Goal: Transaction & Acquisition: Purchase product/service

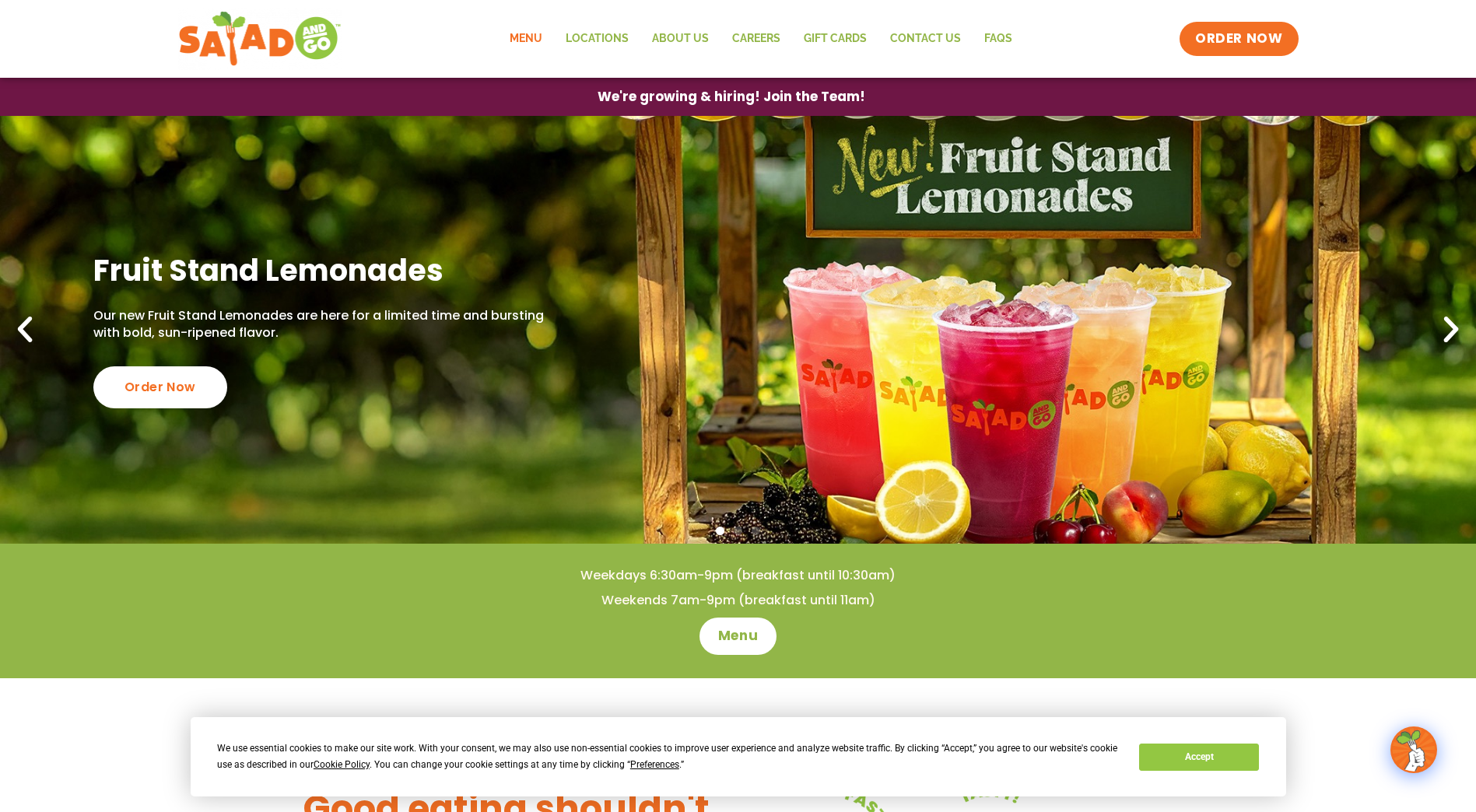
click at [519, 41] on link "Menu" at bounding box center [526, 39] width 56 height 36
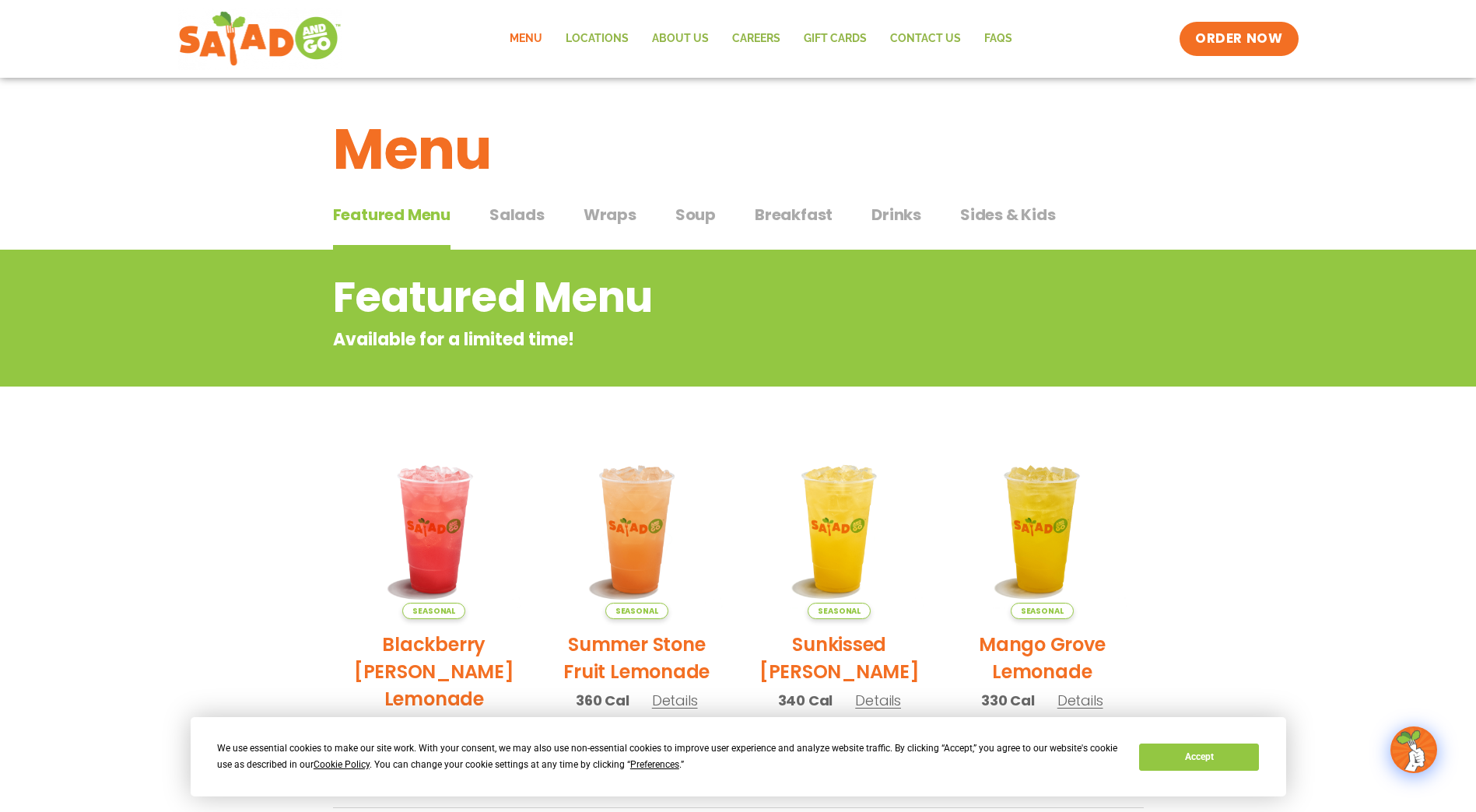
click at [507, 218] on span "Salads" at bounding box center [517, 215] width 55 height 23
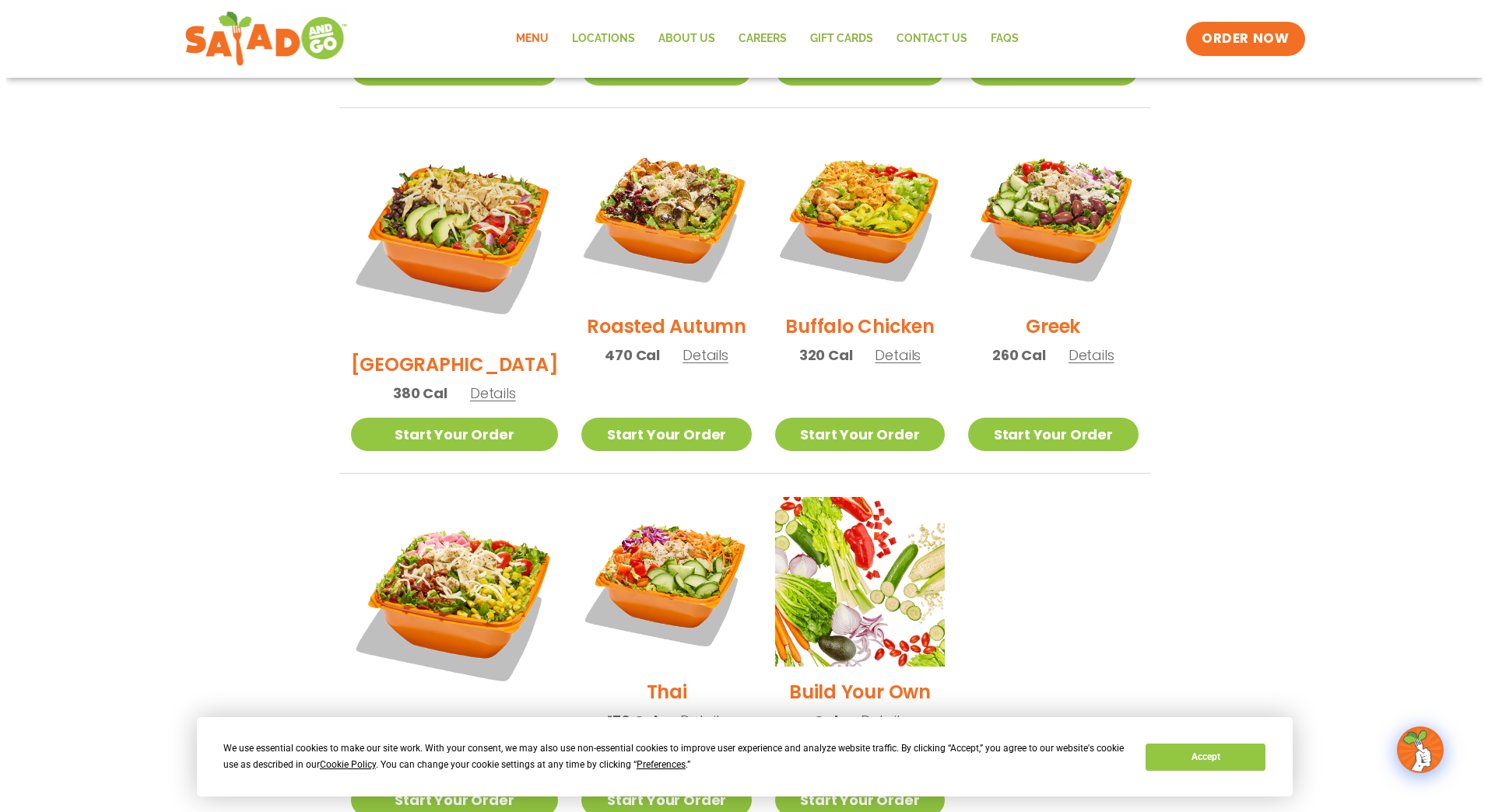
scroll to position [856, 0]
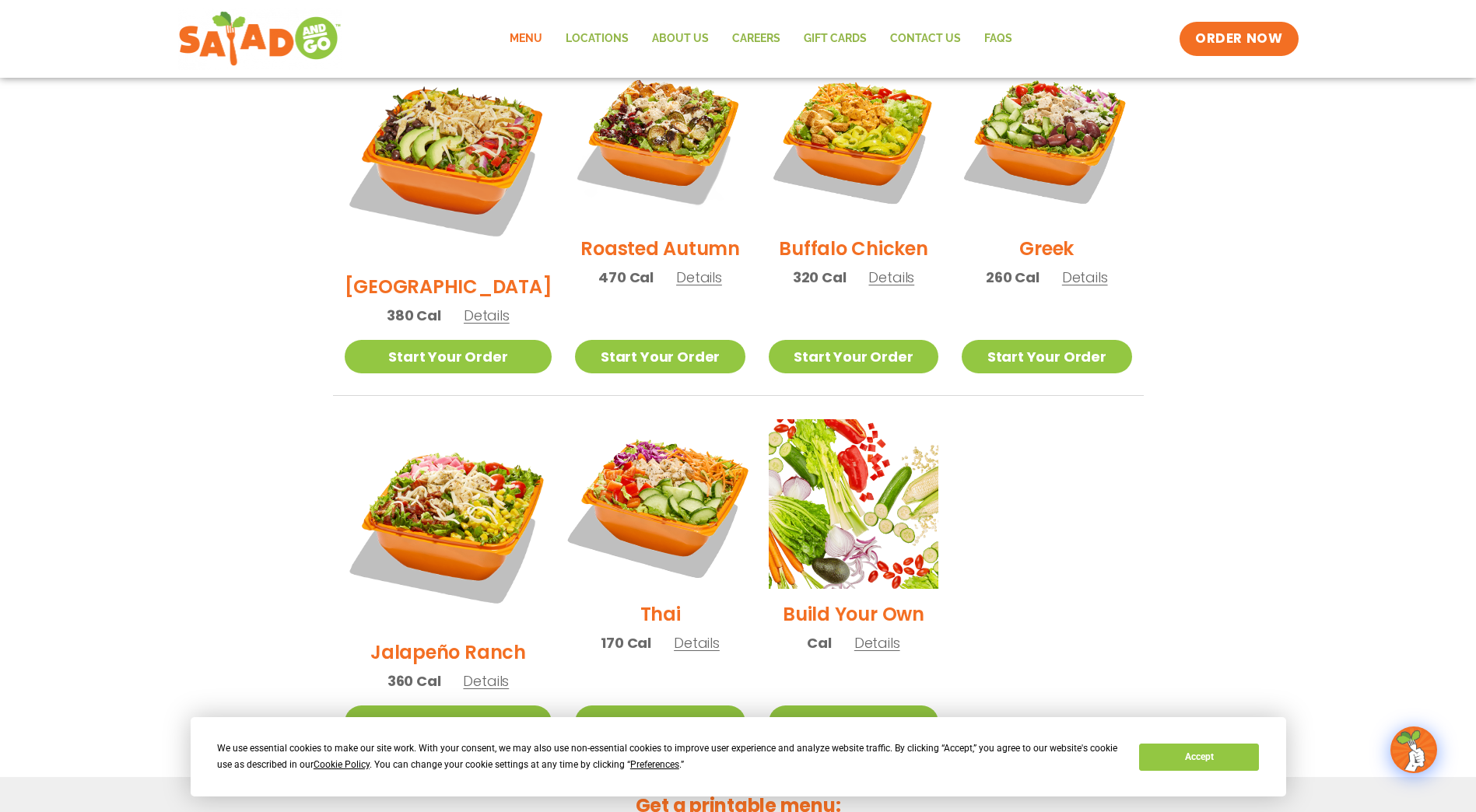
click at [639, 442] on img at bounding box center [659, 503] width 199 height 199
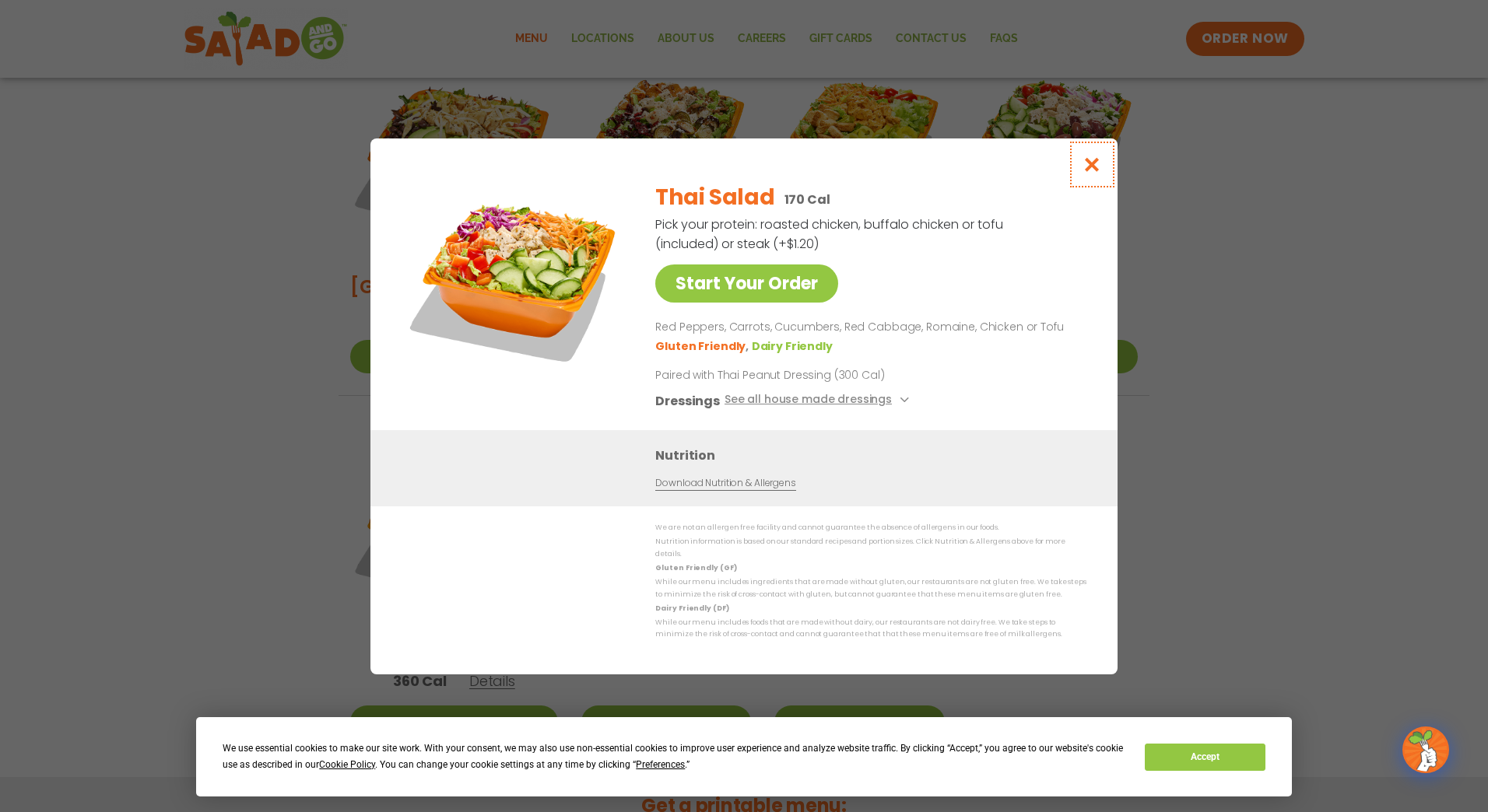
click at [1097, 168] on icon "Close modal" at bounding box center [1093, 164] width 20 height 16
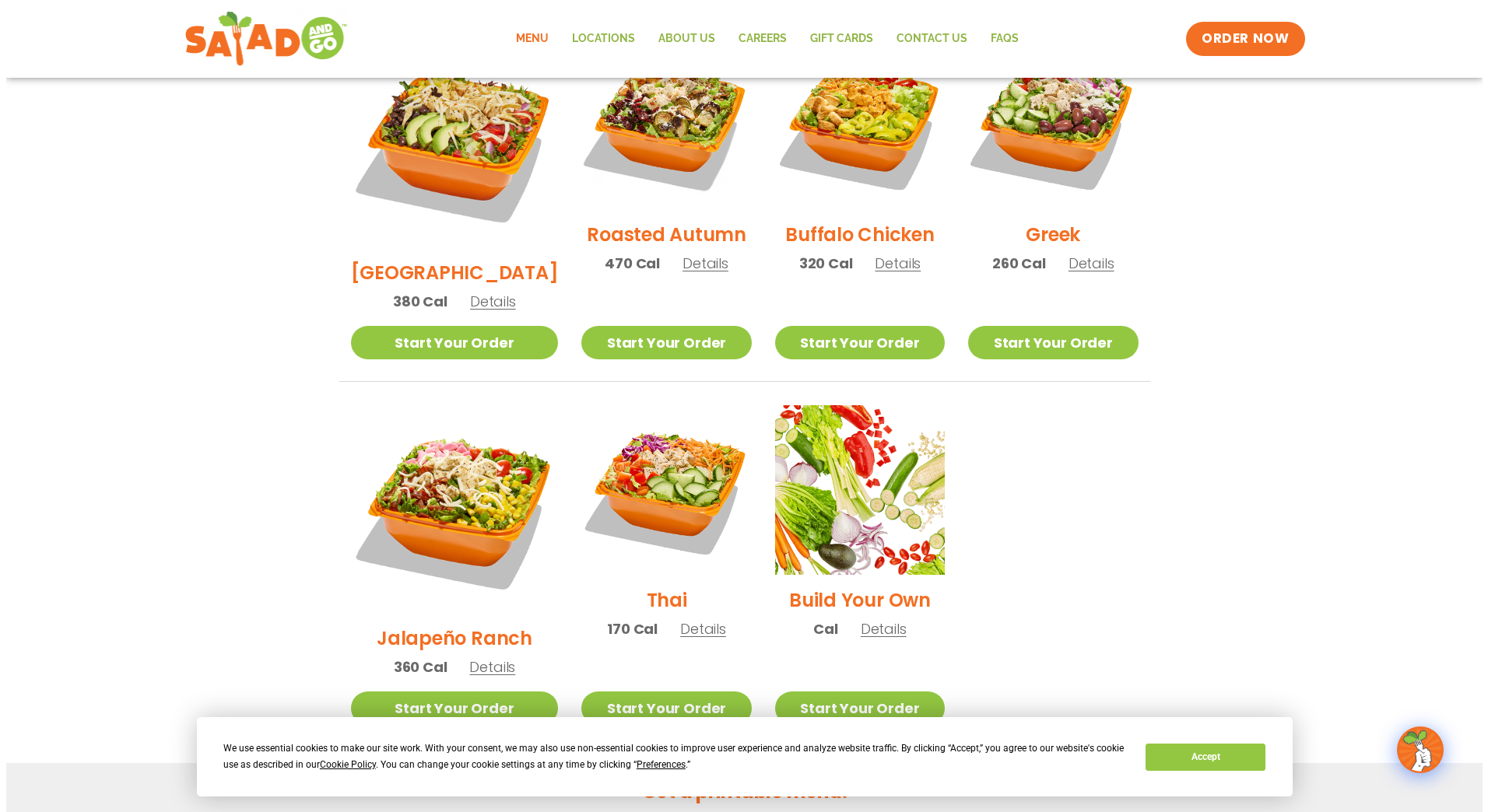
scroll to position [876, 0]
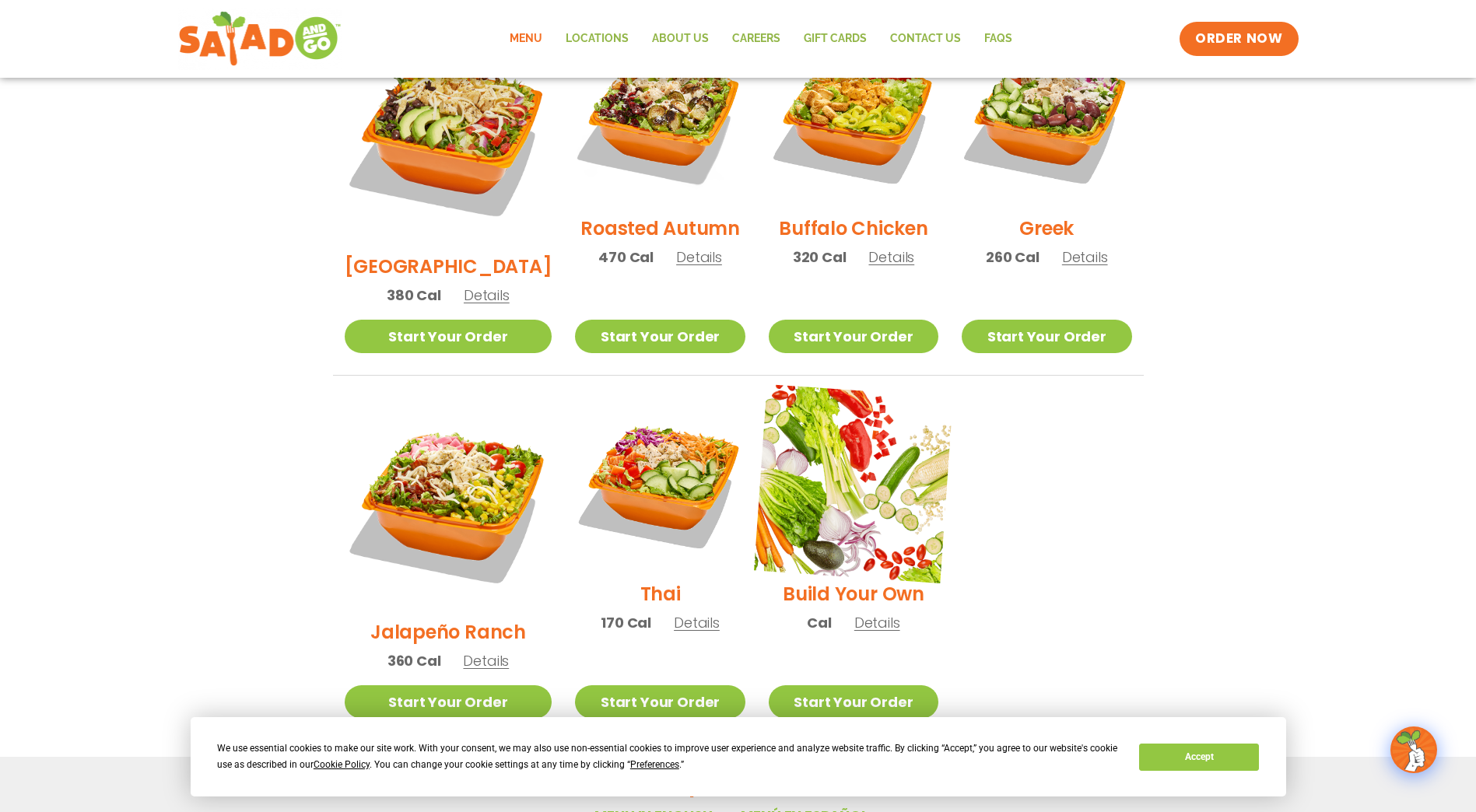
click at [833, 451] on img at bounding box center [853, 484] width 199 height 199
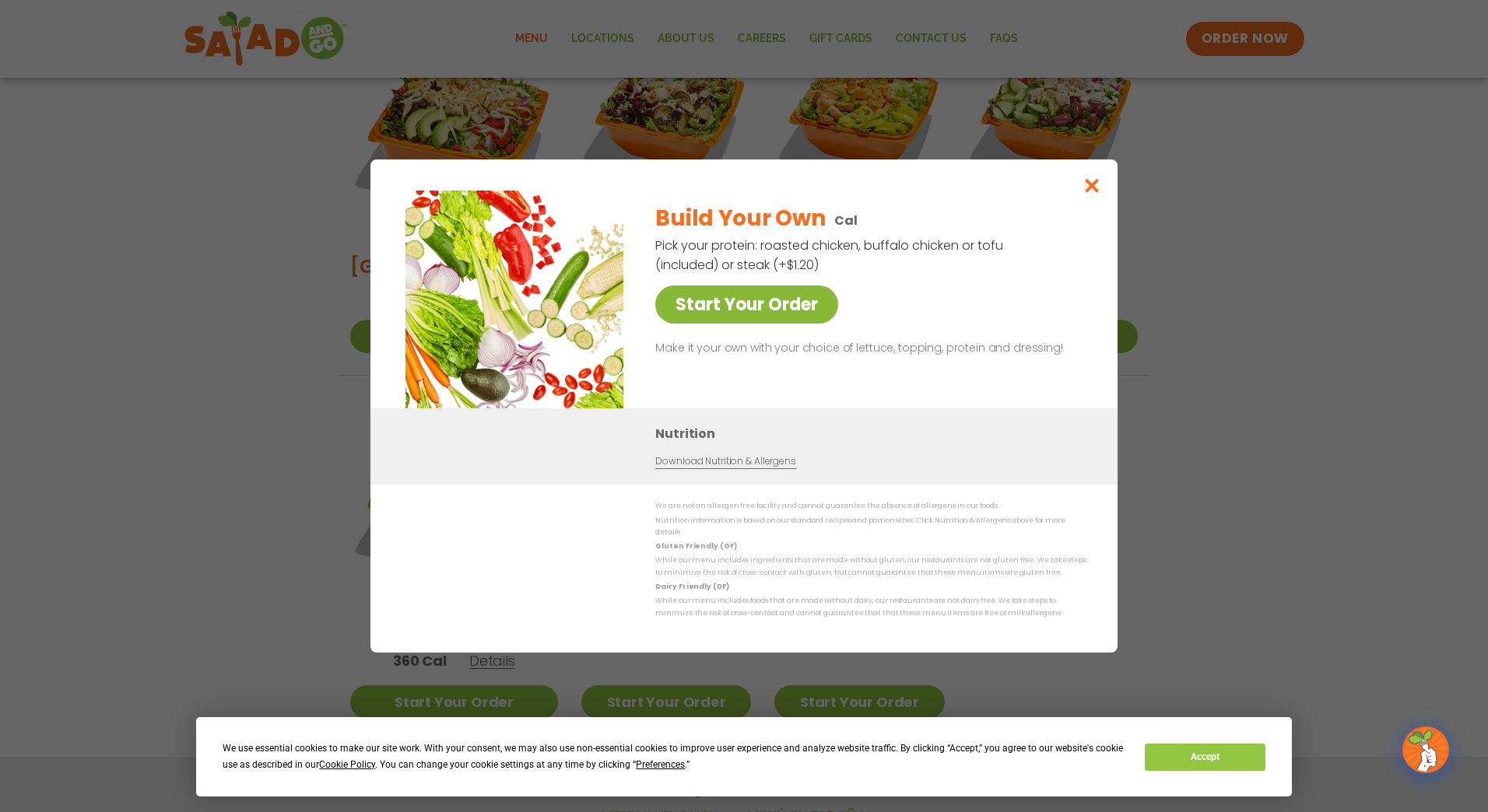
click at [779, 320] on link "Start Your Order" at bounding box center [746, 304] width 183 height 38
